Goal: Task Accomplishment & Management: Manage account settings

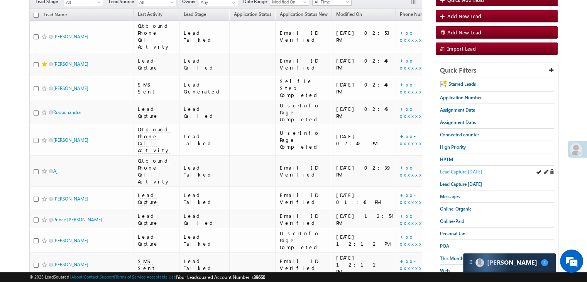
scroll to position [77, 0]
click at [463, 169] on span "Lead Capture today" at bounding box center [461, 172] width 42 height 6
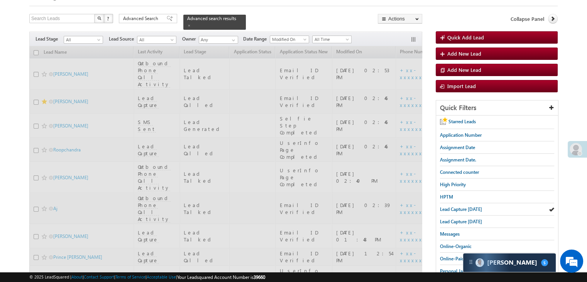
scroll to position [0, 0]
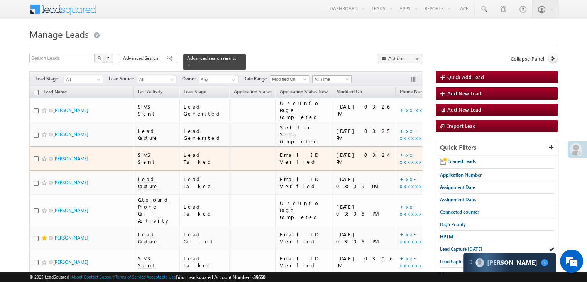
click at [336, 165] on div "08/11/25 03:24 PM" at bounding box center [364, 158] width 56 height 14
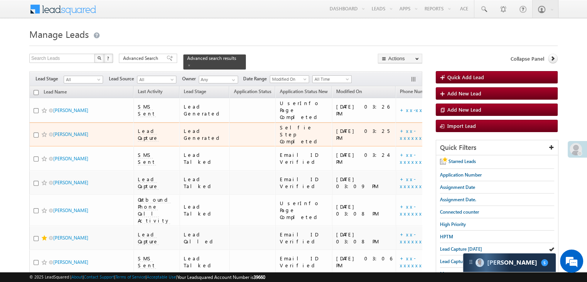
click at [458, 141] on div "https://angelbroking1-pk3em7sa.customui-test.leadsquared.com?leadId=0700e530-8b…" at bounding box center [481, 134] width 47 height 14
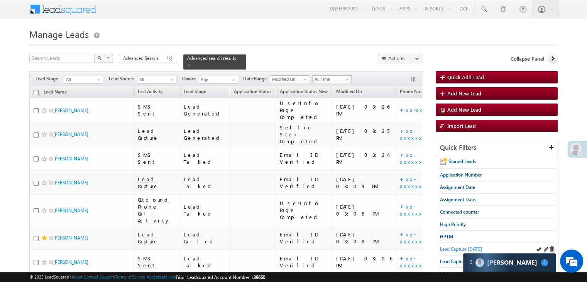
click at [454, 247] on span "Lead Capture [DATE]" at bounding box center [461, 249] width 42 height 6
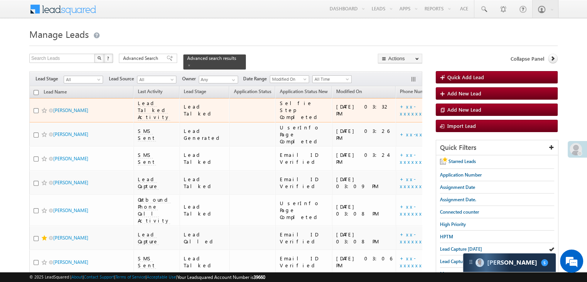
click at [44, 113] on span at bounding box center [44, 110] width 6 height 6
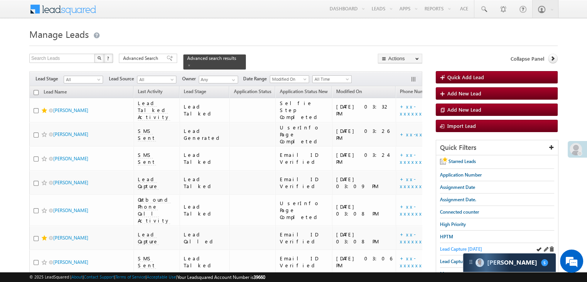
click at [469, 247] on span "Lead Capture [DATE]" at bounding box center [461, 249] width 42 height 6
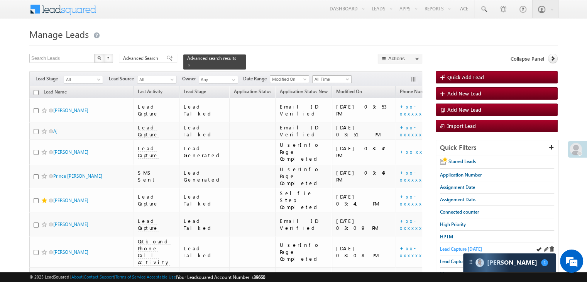
click at [456, 247] on span "Lead Capture [DATE]" at bounding box center [461, 249] width 42 height 6
click at [454, 246] on span "Lead Capture [DATE]" at bounding box center [461, 249] width 42 height 6
click at [191, 63] on span at bounding box center [189, 65] width 4 height 4
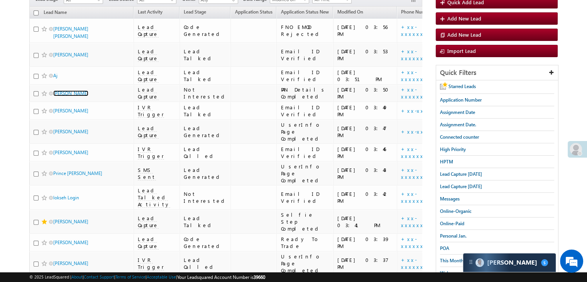
scroll to position [116, 0]
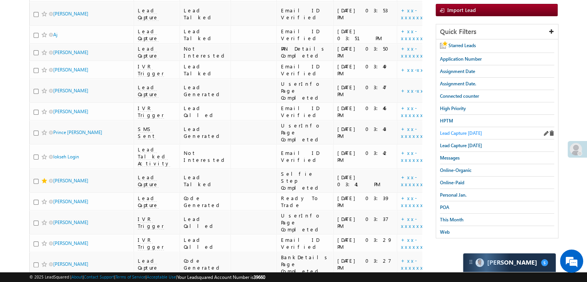
click at [461, 131] on span "Lead Capture [DATE]" at bounding box center [461, 133] width 42 height 6
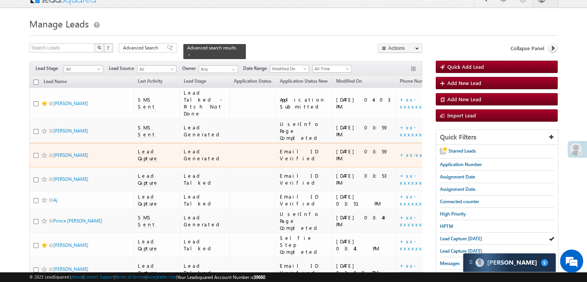
scroll to position [0, 0]
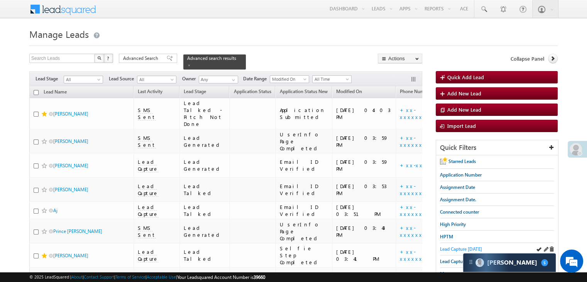
click at [444, 248] on span "Lead Capture [DATE]" at bounding box center [461, 249] width 42 height 6
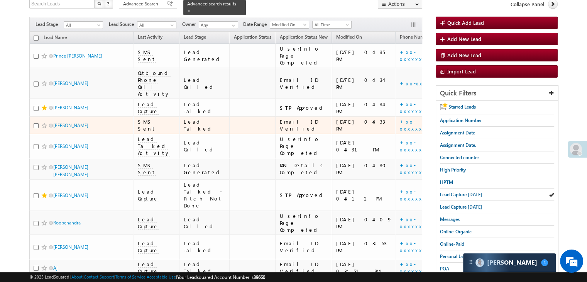
scroll to position [39, 0]
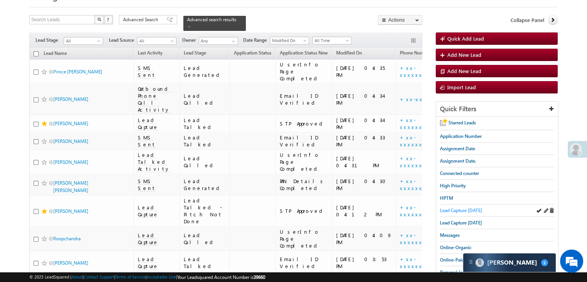
click at [443, 210] on span "Lead Capture [DATE]" at bounding box center [461, 210] width 42 height 6
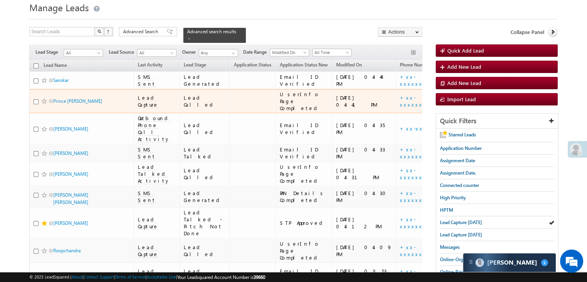
scroll to position [0, 0]
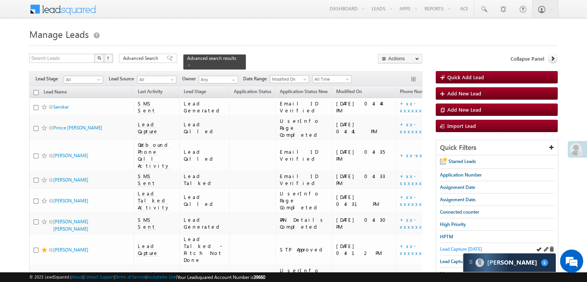
click at [456, 247] on span "Lead Capture [DATE]" at bounding box center [461, 249] width 42 height 6
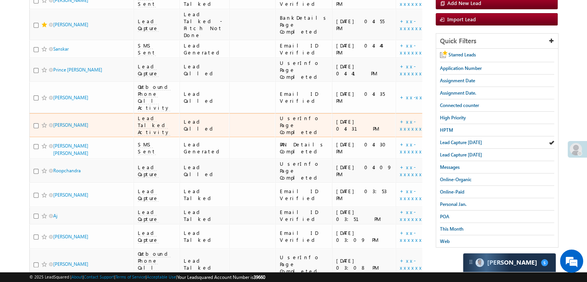
scroll to position [77, 0]
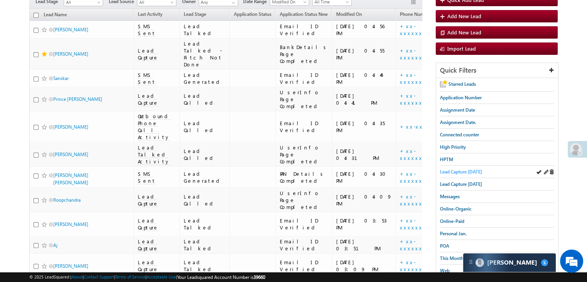
click at [477, 171] on span "Lead Capture [DATE]" at bounding box center [461, 172] width 42 height 6
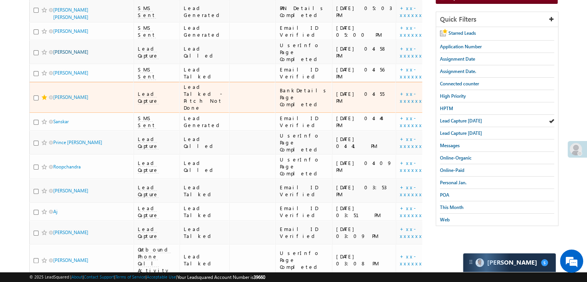
scroll to position [154, 0]
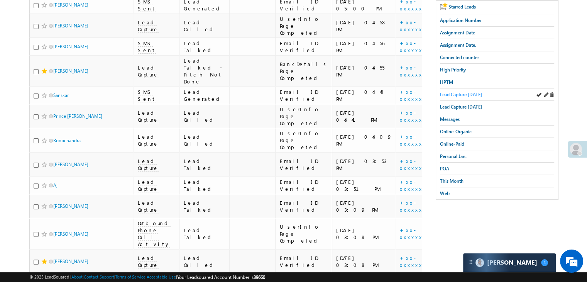
click at [473, 93] on span "Lead Capture [DATE]" at bounding box center [461, 94] width 42 height 6
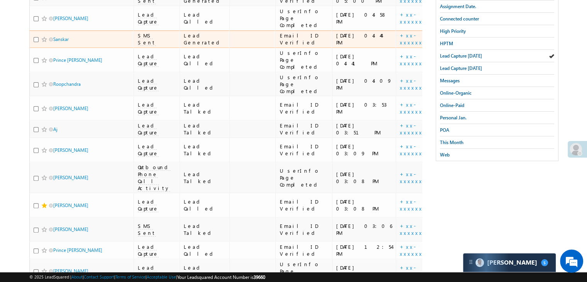
scroll to position [116, 0]
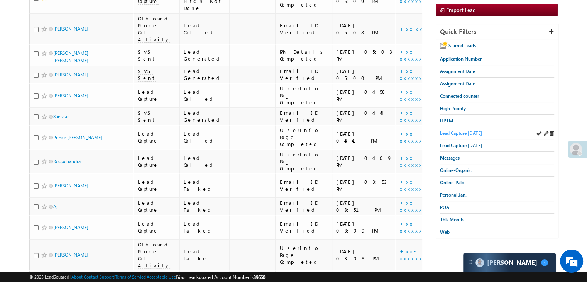
click at [450, 130] on span "Lead Capture [DATE]" at bounding box center [461, 133] width 42 height 6
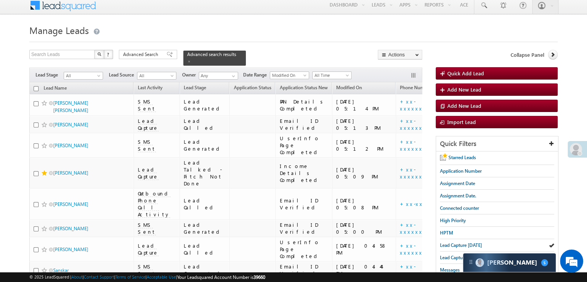
scroll to position [0, 0]
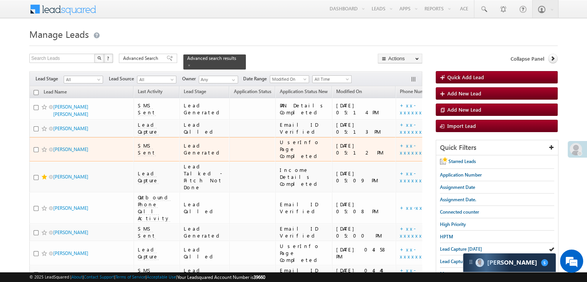
click at [44, 152] on span at bounding box center [44, 149] width 6 height 6
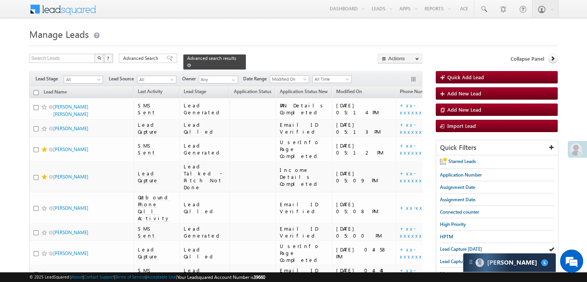
click at [191, 63] on span at bounding box center [189, 65] width 4 height 4
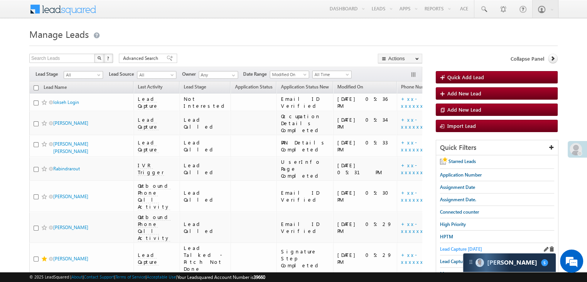
click at [448, 246] on span "Lead Capture [DATE]" at bounding box center [461, 249] width 42 height 6
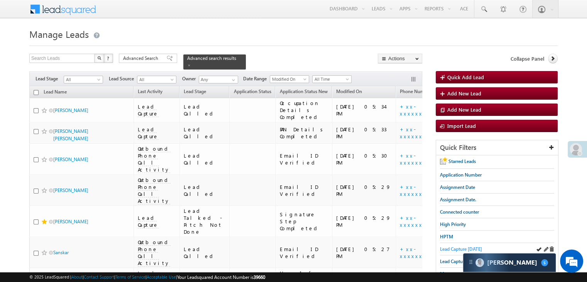
click at [448, 246] on span "Lead Capture [DATE]" at bounding box center [461, 249] width 42 height 6
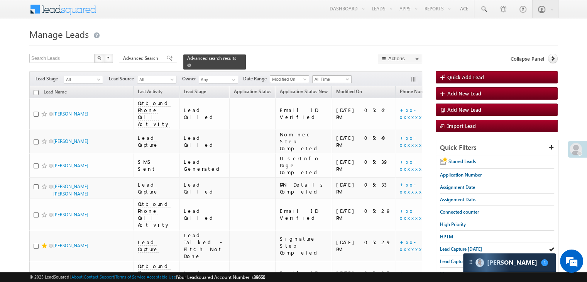
click at [191, 63] on span at bounding box center [189, 65] width 4 height 4
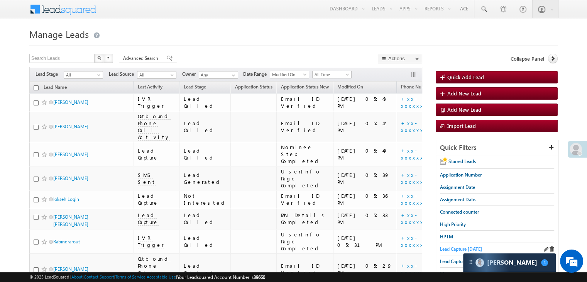
click at [454, 249] on span "Lead Capture [DATE]" at bounding box center [461, 249] width 42 height 6
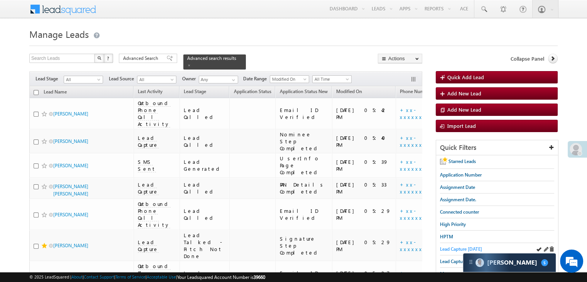
click at [451, 246] on span "Lead Capture [DATE]" at bounding box center [461, 249] width 42 height 6
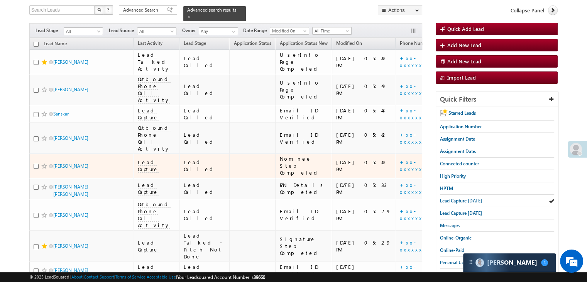
scroll to position [116, 0]
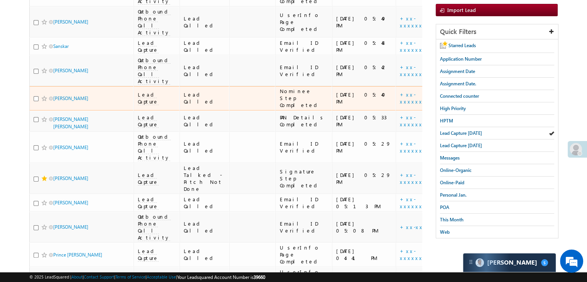
click at [458, 105] on div "https://angelbroking1-pk3em7sa.customui-test.leadsquared.com?leadId=650cc069-b0…" at bounding box center [481, 98] width 47 height 14
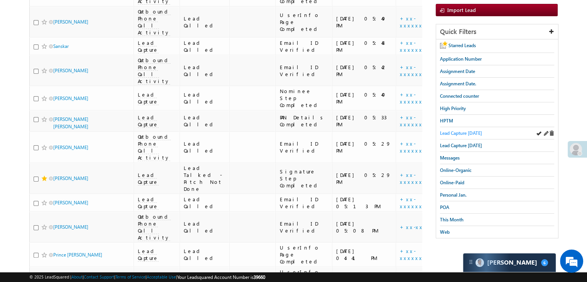
click at [459, 131] on span "Lead Capture [DATE]" at bounding box center [461, 133] width 42 height 6
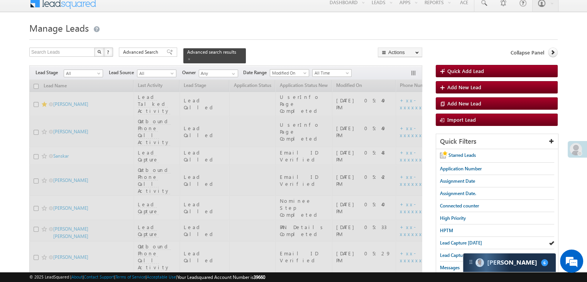
scroll to position [0, 0]
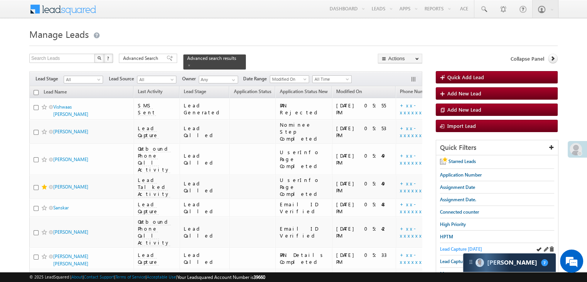
click at [455, 247] on span "Lead Capture [DATE]" at bounding box center [461, 249] width 42 height 6
click at [463, 248] on span "Lead Capture [DATE]" at bounding box center [461, 249] width 42 height 6
click at [444, 249] on span "Lead Capture [DATE]" at bounding box center [461, 249] width 42 height 6
click at [463, 246] on span "Lead Capture [DATE]" at bounding box center [461, 249] width 42 height 6
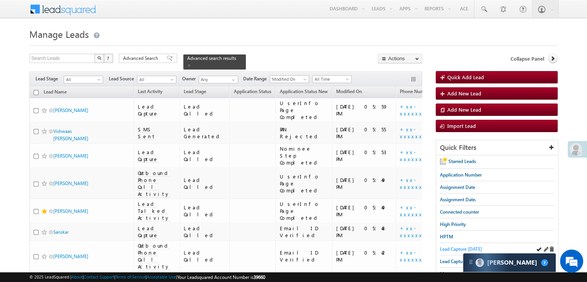
click at [470, 245] on link "Lead Capture [DATE]" at bounding box center [461, 248] width 42 height 7
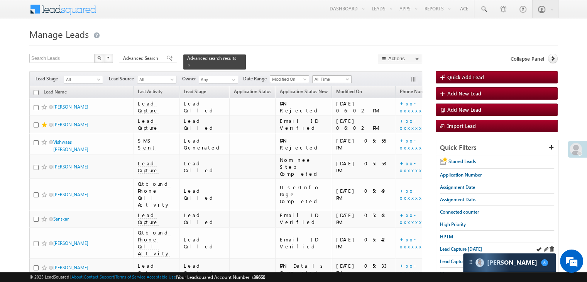
click at [459, 243] on div "Lead Capture [DATE]" at bounding box center [497, 249] width 114 height 12
click at [459, 247] on span "Lead Capture [DATE]" at bounding box center [461, 249] width 42 height 6
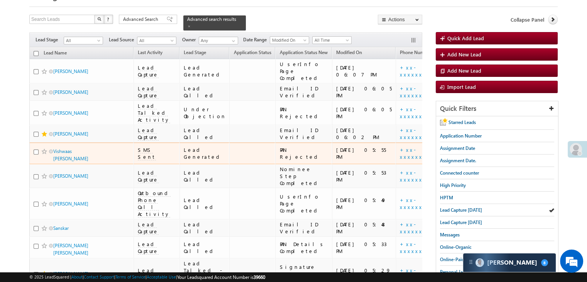
scroll to position [116, 0]
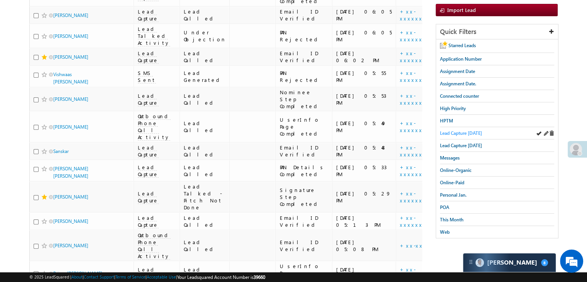
click at [477, 131] on span "Lead Capture [DATE]" at bounding box center [461, 133] width 42 height 6
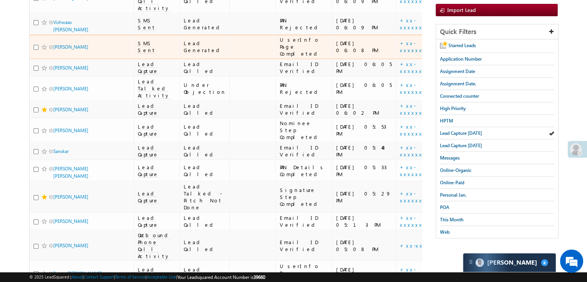
scroll to position [77, 0]
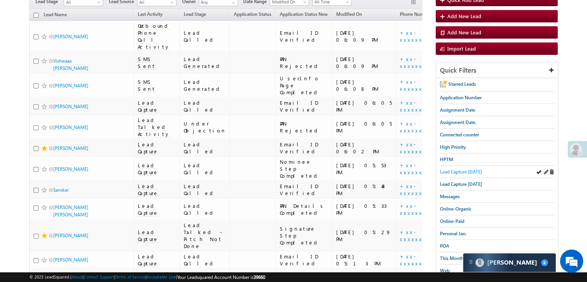
click at [462, 171] on span "Lead Capture [DATE]" at bounding box center [461, 172] width 42 height 6
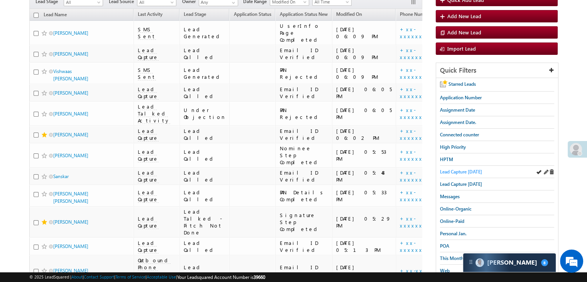
click at [456, 170] on span "Lead Capture [DATE]" at bounding box center [461, 172] width 42 height 6
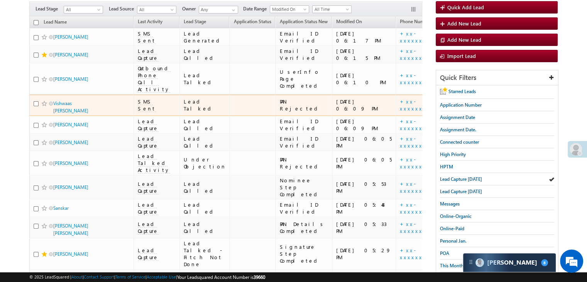
scroll to position [116, 0]
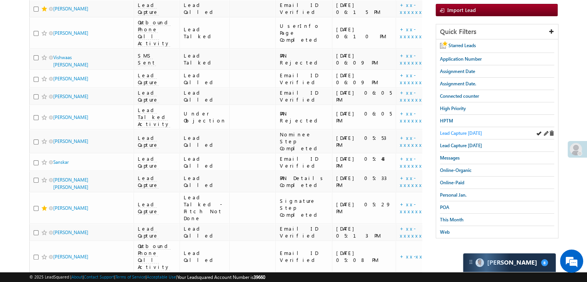
click at [447, 131] on span "Lead Capture [DATE]" at bounding box center [461, 133] width 42 height 6
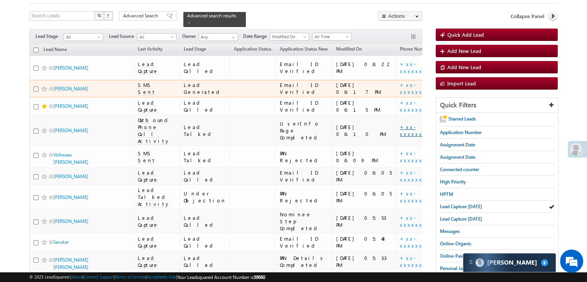
scroll to position [39, 0]
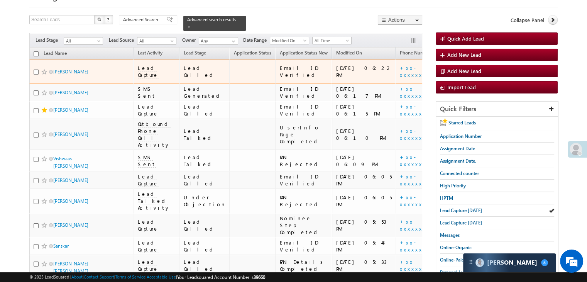
click at [44, 75] on span at bounding box center [44, 72] width 6 height 6
click at [458, 78] on div "https://angelbroking1-pk3em7sa.customui-test.leadsquared.com?leadId=bf71a514-c2…" at bounding box center [481, 71] width 47 height 14
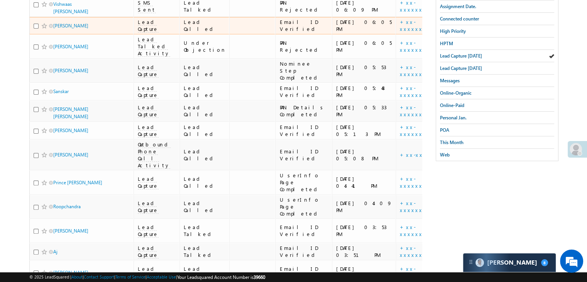
scroll to position [270, 0]
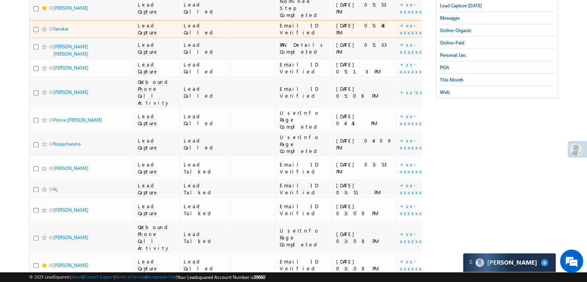
scroll to position [116, 0]
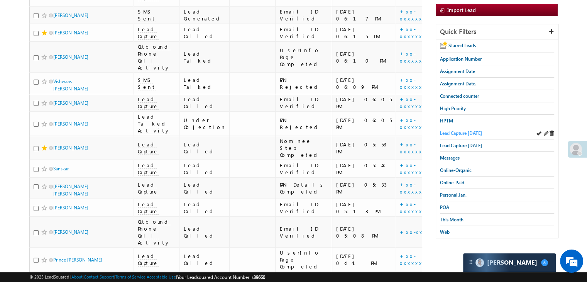
click at [455, 133] on span "Lead Capture [DATE]" at bounding box center [461, 133] width 42 height 6
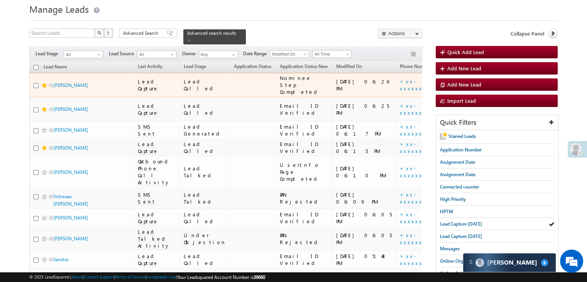
scroll to position [39, 0]
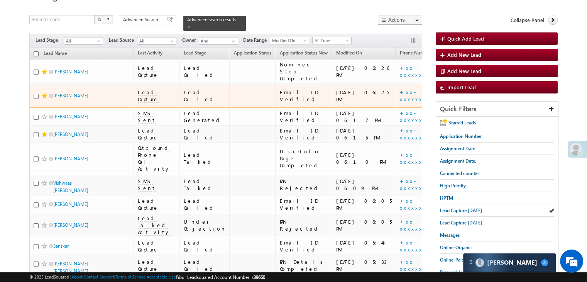
click at [42, 99] on span at bounding box center [44, 96] width 6 height 6
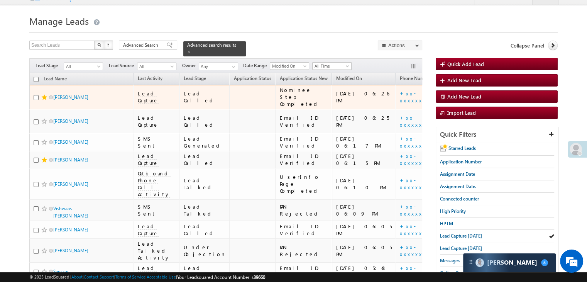
scroll to position [0, 0]
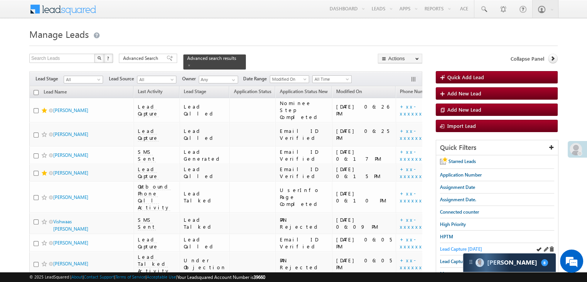
click at [452, 248] on span "Lead Capture [DATE]" at bounding box center [461, 249] width 42 height 6
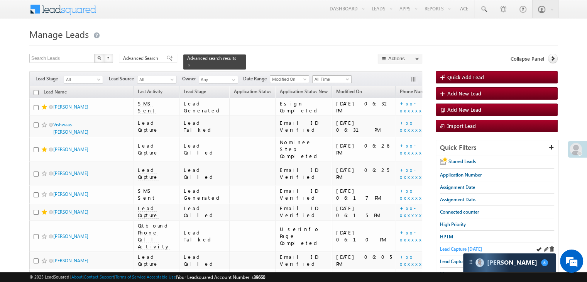
click at [448, 246] on span "Lead Capture [DATE]" at bounding box center [461, 249] width 42 height 6
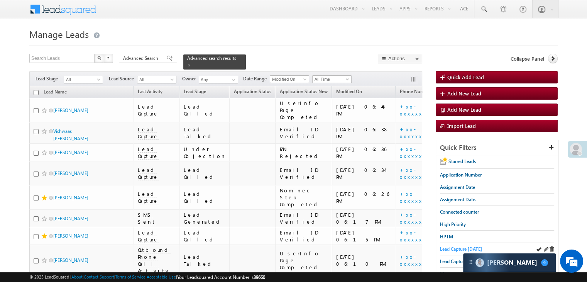
click at [442, 246] on span "Lead Capture [DATE]" at bounding box center [461, 249] width 42 height 6
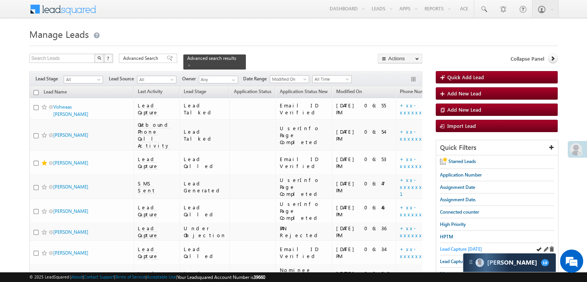
click at [444, 246] on span "Lead Capture [DATE]" at bounding box center [461, 249] width 42 height 6
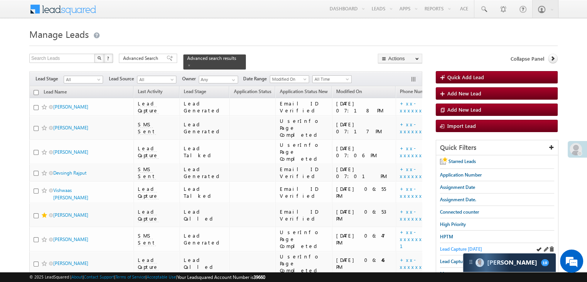
click at [450, 249] on span "Lead Capture [DATE]" at bounding box center [461, 249] width 42 height 6
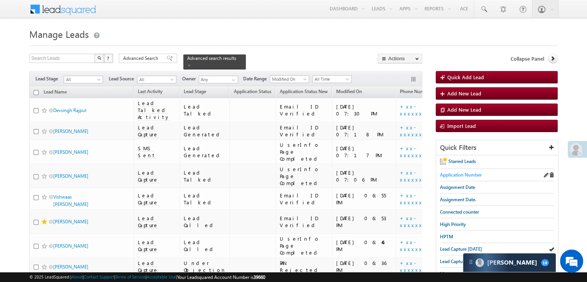
click at [471, 174] on span "Application Number" at bounding box center [461, 175] width 42 height 6
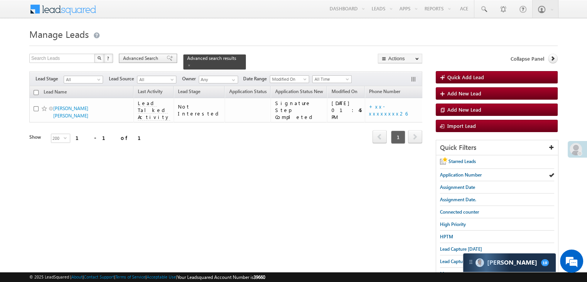
click at [171, 58] on div "Advanced Search" at bounding box center [148, 58] width 58 height 9
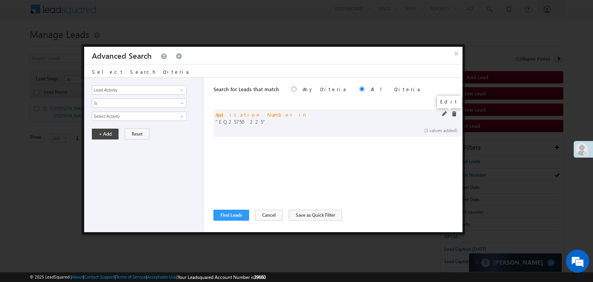
click at [443, 112] on span at bounding box center [444, 113] width 5 height 5
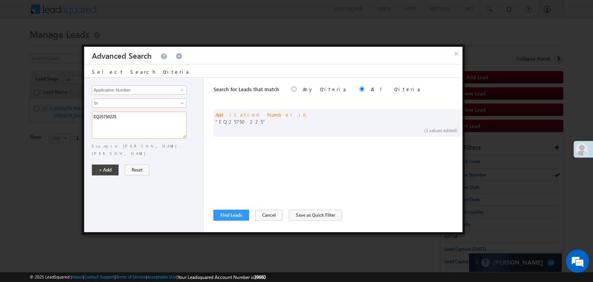
click at [114, 120] on textarea "EQ25750225" at bounding box center [139, 125] width 95 height 27
paste textarea "6690454 EQ26416281 EQ26772390 EQ19776720 EQ24389668 EQ26585363 EQ26669769 EQ264…"
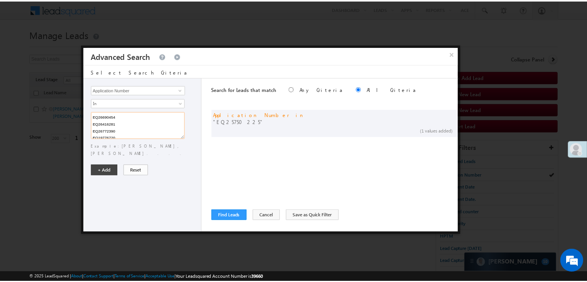
scroll to position [92, 0]
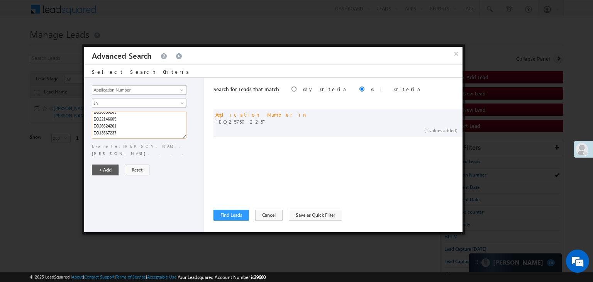
type textarea "EQ26690454 EQ26416281 EQ26772390 EQ19776720 EQ24389668 EQ26585363 EQ26669769 EQ…"
click at [100, 164] on button "+ Add" at bounding box center [105, 169] width 27 height 11
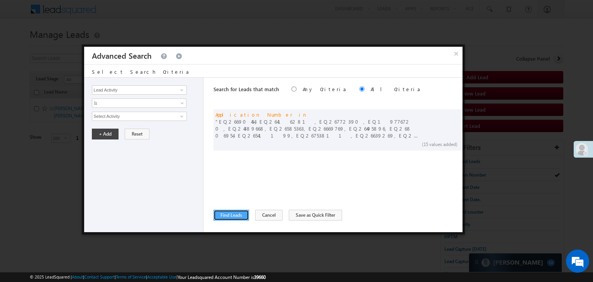
click at [232, 215] on button "Find Leads" at bounding box center [231, 215] width 36 height 11
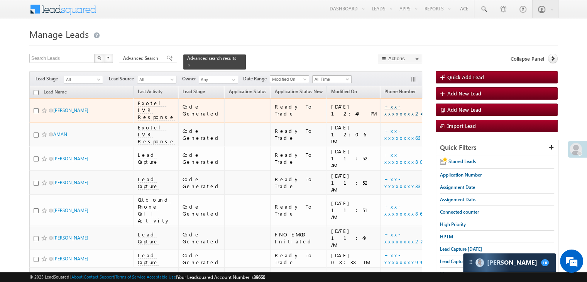
click at [384, 117] on link "+xx-xxxxxxxx24" at bounding box center [402, 110] width 37 height 14
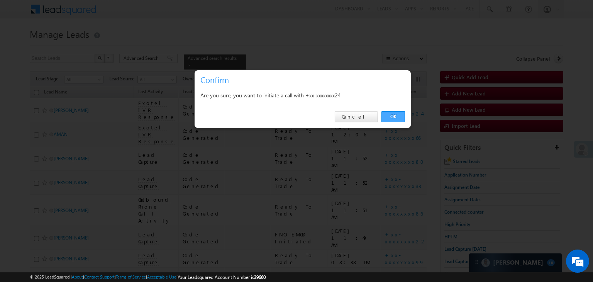
click at [396, 115] on link "OK" at bounding box center [393, 116] width 24 height 11
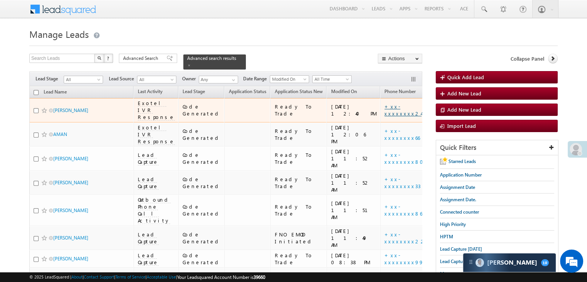
click at [384, 115] on link "+xx-xxxxxxxx24" at bounding box center [402, 110] width 37 height 14
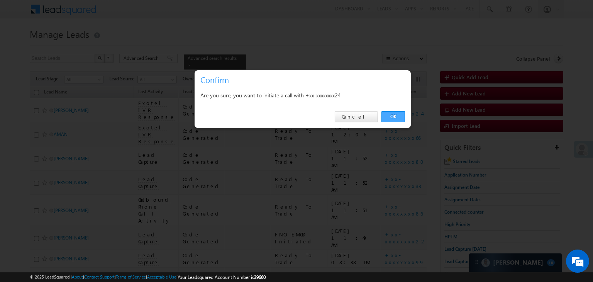
click at [397, 118] on link "OK" at bounding box center [393, 116] width 24 height 11
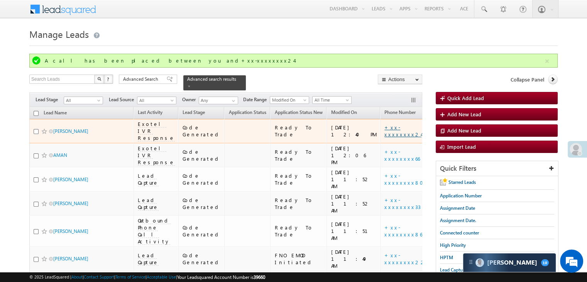
click at [384, 137] on link "+xx-xxxxxxxx24" at bounding box center [402, 131] width 37 height 14
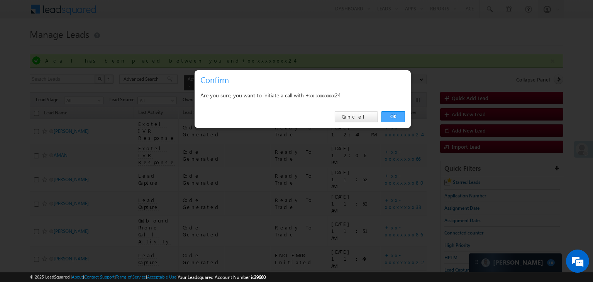
click at [394, 118] on link "OK" at bounding box center [393, 116] width 24 height 11
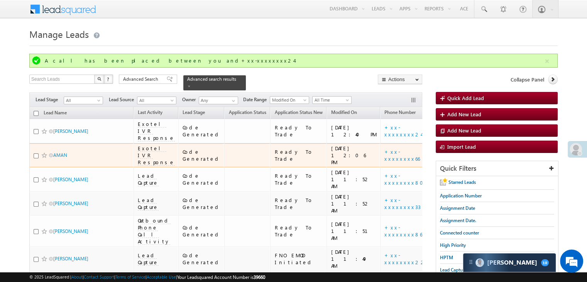
scroll to position [77, 0]
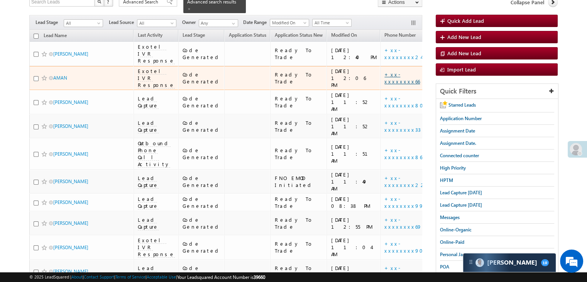
click at [384, 85] on link "+xx-xxxxxxxx66" at bounding box center [402, 78] width 36 height 14
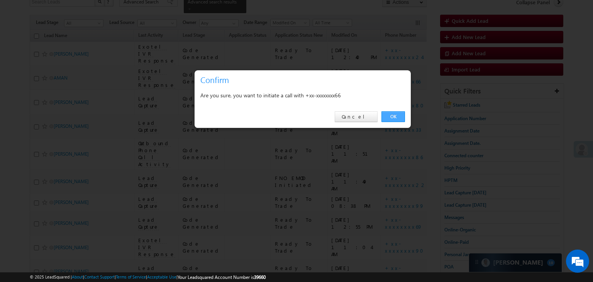
click at [389, 115] on link "OK" at bounding box center [393, 116] width 24 height 11
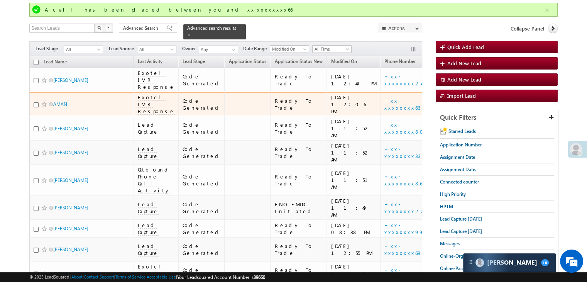
scroll to position [39, 0]
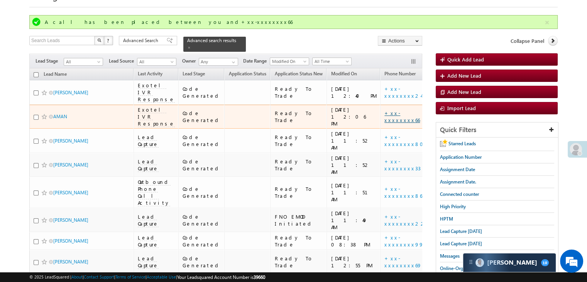
click at [384, 123] on link "+xx-xxxxxxxx66" at bounding box center [402, 117] width 36 height 14
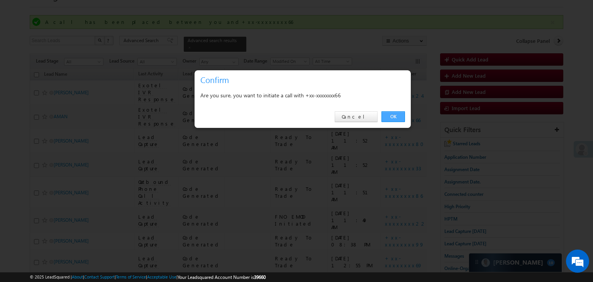
click at [384, 118] on link "OK" at bounding box center [393, 116] width 24 height 11
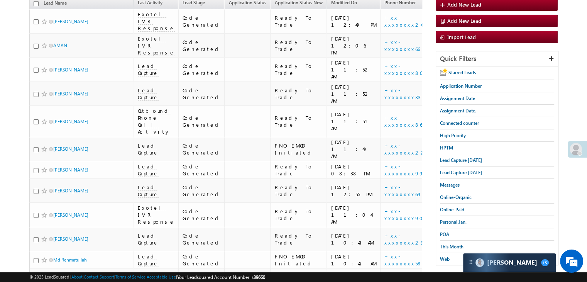
scroll to position [154, 0]
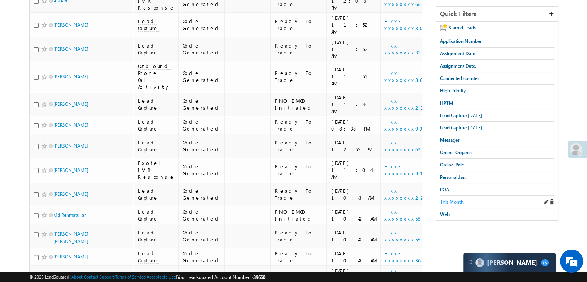
click at [449, 200] on span "This Month" at bounding box center [452, 202] width 24 height 6
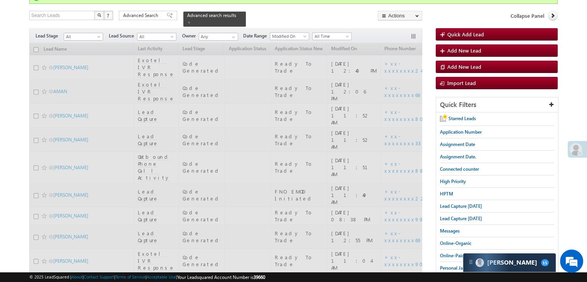
scroll to position [0, 0]
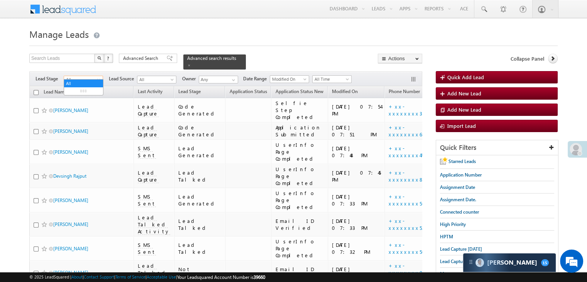
click at [92, 76] on span "All" at bounding box center [82, 79] width 37 height 7
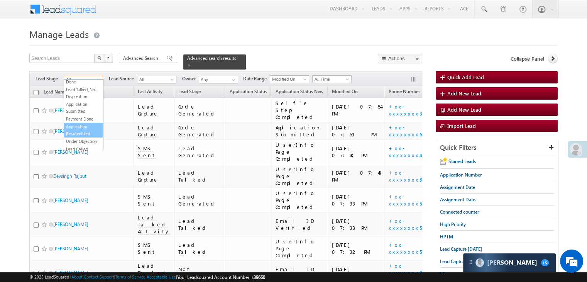
scroll to position [77, 0]
click at [81, 114] on link "Lead Called" at bounding box center [83, 110] width 39 height 7
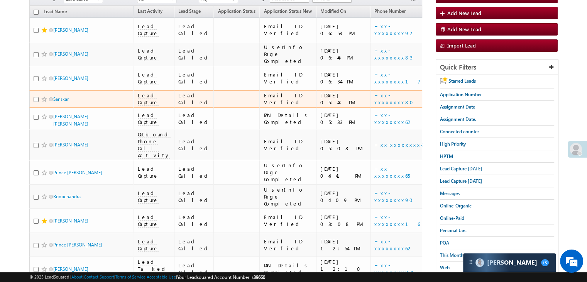
scroll to position [0, 0]
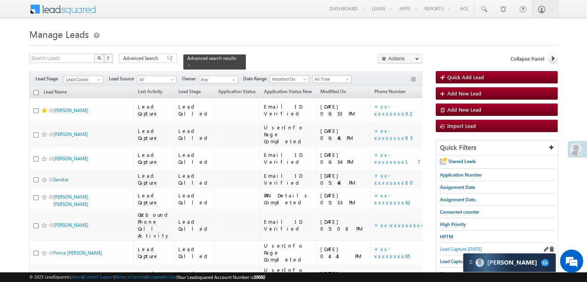
click at [445, 247] on span "Lead Capture [DATE]" at bounding box center [461, 249] width 42 height 6
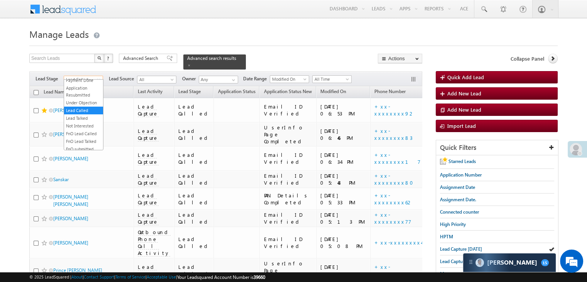
click at [81, 76] on span "Lead Called" at bounding box center [82, 79] width 37 height 7
click at [85, 83] on link "All" at bounding box center [83, 83] width 39 height 7
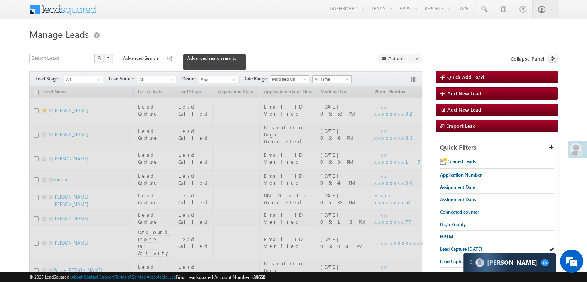
click at [117, 35] on h1 "Manage Leads" at bounding box center [293, 33] width 528 height 15
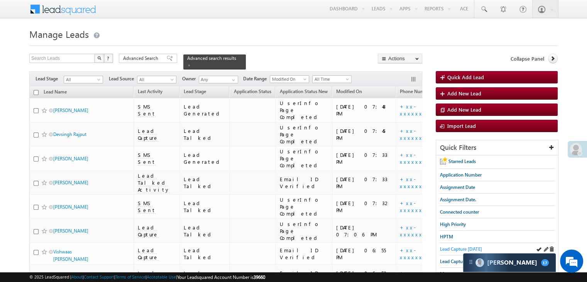
click at [447, 249] on span "Lead Capture [DATE]" at bounding box center [461, 249] width 42 height 6
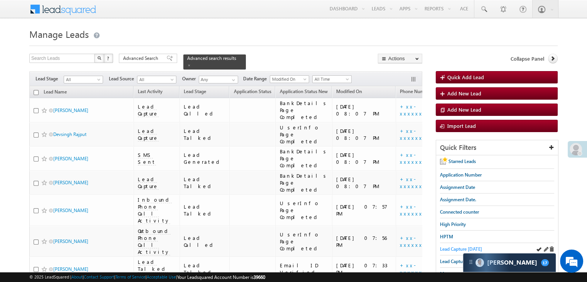
click at [454, 247] on span "Lead Capture [DATE]" at bounding box center [461, 249] width 42 height 6
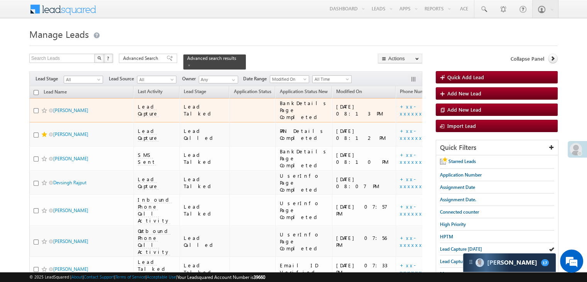
click at [458, 112] on div "https://angelbroking1-pk3em7sa.customui-test.leadsquared.com?leadId=ce137c9d-5f…" at bounding box center [481, 110] width 47 height 14
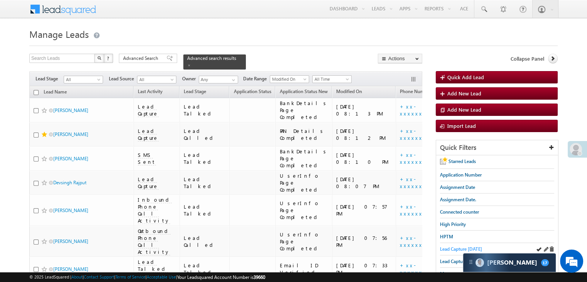
click at [453, 246] on span "Lead Capture [DATE]" at bounding box center [461, 249] width 42 height 6
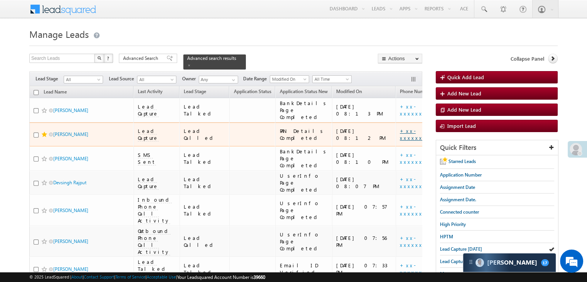
click at [400, 141] on link "+xx-xxxxxxxx65" at bounding box center [418, 134] width 36 height 14
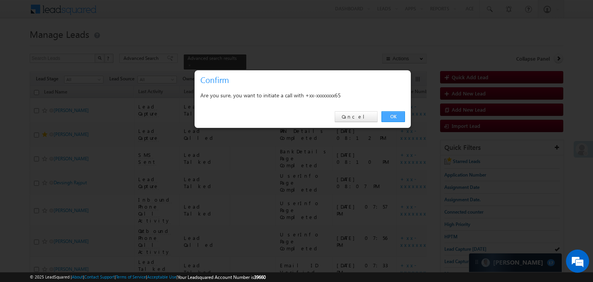
click at [389, 115] on link "OK" at bounding box center [393, 116] width 24 height 11
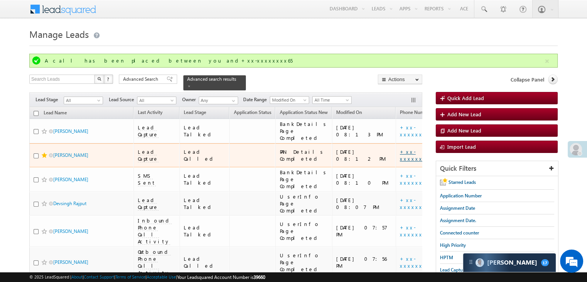
click at [400, 162] on link "+xx-xxxxxxxx65" at bounding box center [418, 155] width 36 height 14
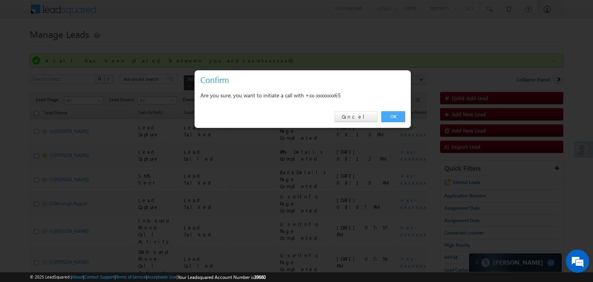
click at [393, 118] on link "OK" at bounding box center [393, 116] width 24 height 11
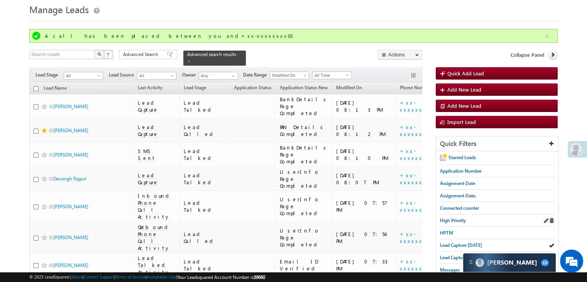
scroll to position [39, 0]
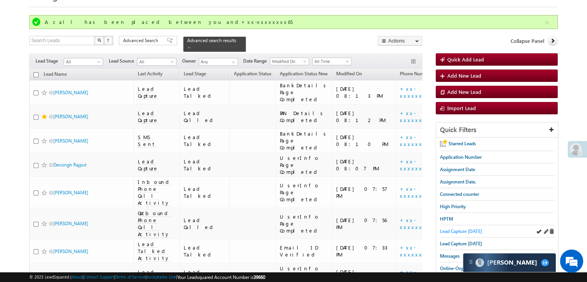
click at [455, 228] on span "Lead Capture [DATE]" at bounding box center [461, 231] width 42 height 6
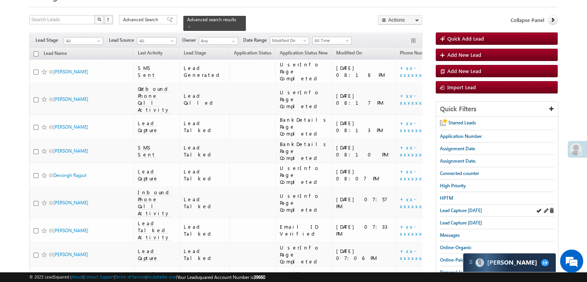
click at [464, 213] on div "Lead Capture [DATE]" at bounding box center [497, 210] width 114 height 12
click at [464, 210] on span "Lead Capture [DATE]" at bounding box center [461, 210] width 42 height 6
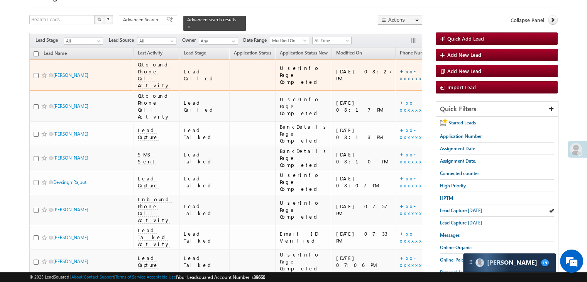
click at [400, 74] on link "+xx-xxxxxxxx03" at bounding box center [421, 75] width 42 height 14
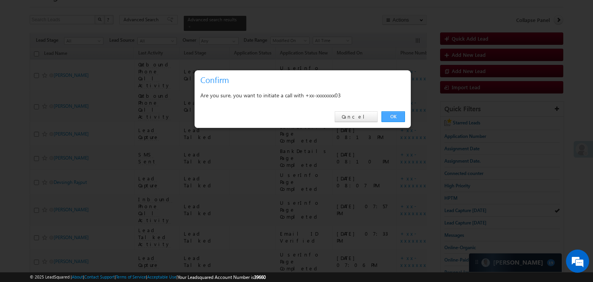
click at [391, 116] on link "OK" at bounding box center [393, 116] width 24 height 11
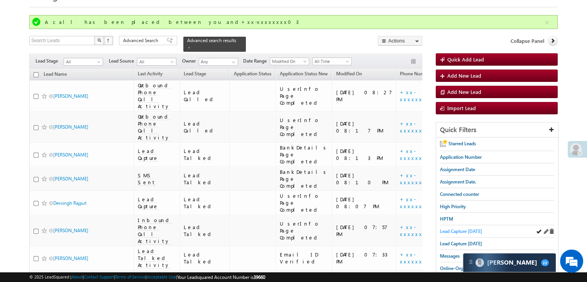
click at [459, 229] on span "Lead Capture [DATE]" at bounding box center [461, 231] width 42 height 6
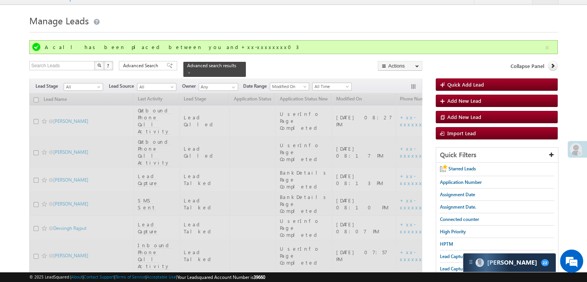
scroll to position [0, 0]
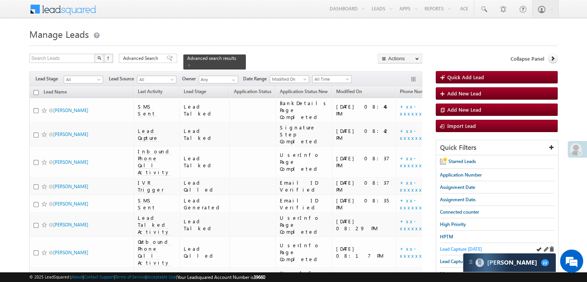
click at [454, 248] on span "Lead Capture [DATE]" at bounding box center [461, 249] width 42 height 6
click at [446, 247] on span "Lead Capture [DATE]" at bounding box center [461, 249] width 42 height 6
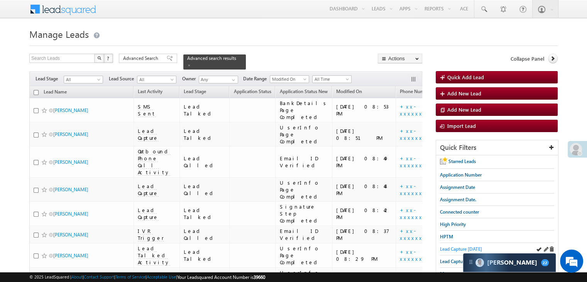
click at [462, 246] on span "Lead Capture [DATE]" at bounding box center [461, 249] width 42 height 6
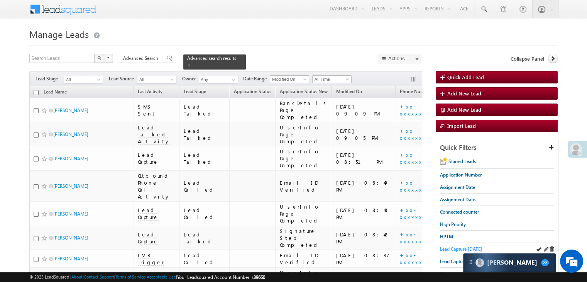
click at [446, 246] on span "Lead Capture [DATE]" at bounding box center [461, 249] width 42 height 6
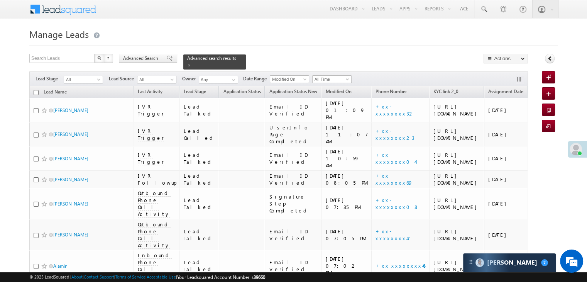
click at [154, 61] on span "Advanced Search" at bounding box center [141, 58] width 37 height 7
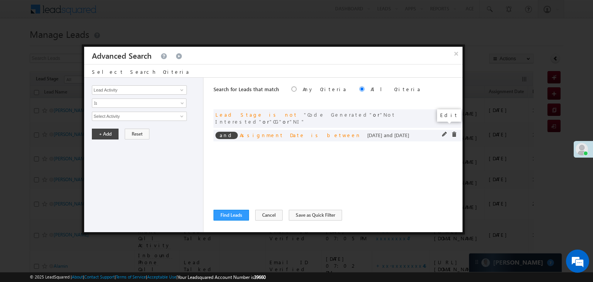
click at [443, 132] on span at bounding box center [444, 134] width 5 height 5
click at [123, 129] on input "08/06/25" at bounding box center [114, 130] width 45 height 10
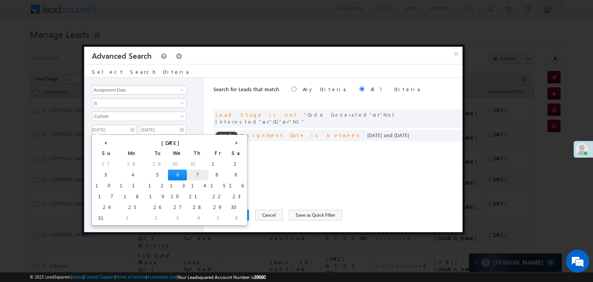
click at [187, 173] on td "7" at bounding box center [198, 174] width 22 height 11
type input "08/07/25"
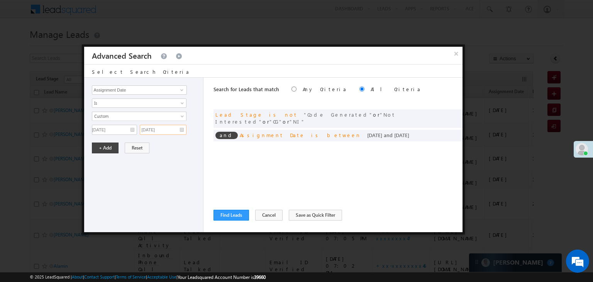
click at [171, 128] on input "08/06/25" at bounding box center [163, 130] width 47 height 10
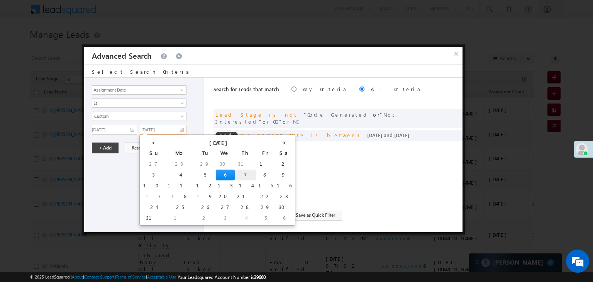
click at [235, 174] on td "7" at bounding box center [246, 174] width 22 height 11
type input "[DATE]"
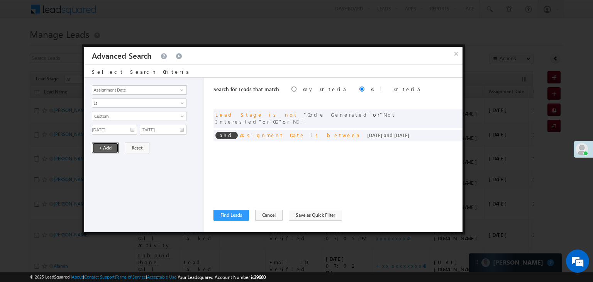
click at [110, 148] on button "+ Add" at bounding box center [105, 147] width 27 height 11
click at [234, 217] on button "Find Leads" at bounding box center [231, 215] width 36 height 11
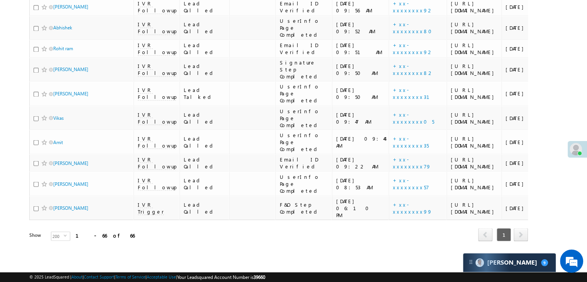
scroll to position [1853, 0]
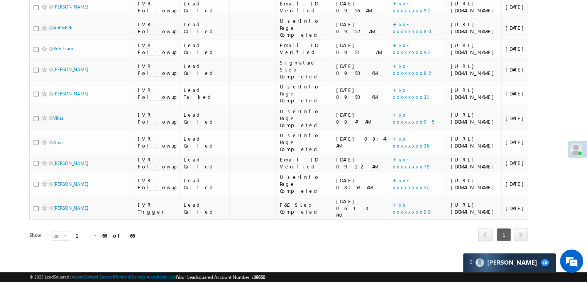
scroll to position [2046, 0]
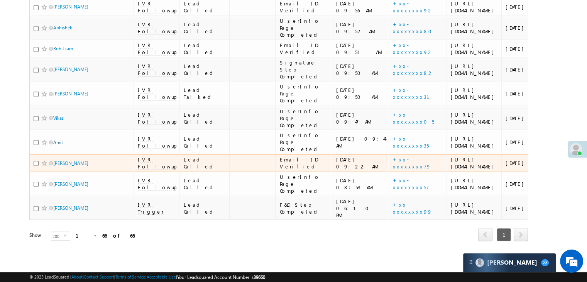
scroll to position [2837, 0]
